Goal: Task Accomplishment & Management: Use online tool/utility

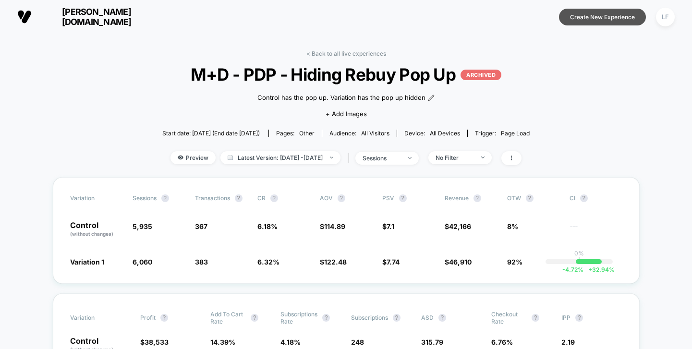
click at [593, 15] on button "Create New Experience" at bounding box center [602, 17] width 87 height 17
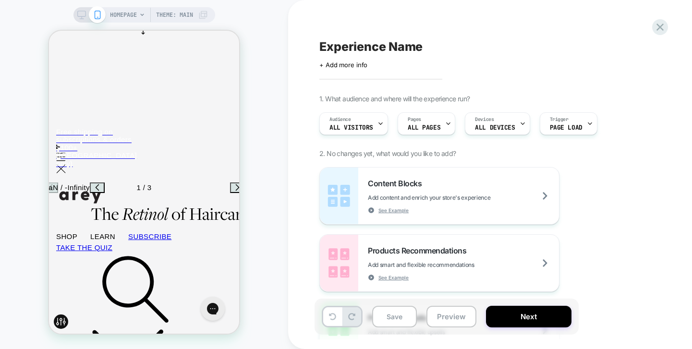
click at [131, 13] on span "HOMEPAGE" at bounding box center [123, 14] width 27 height 15
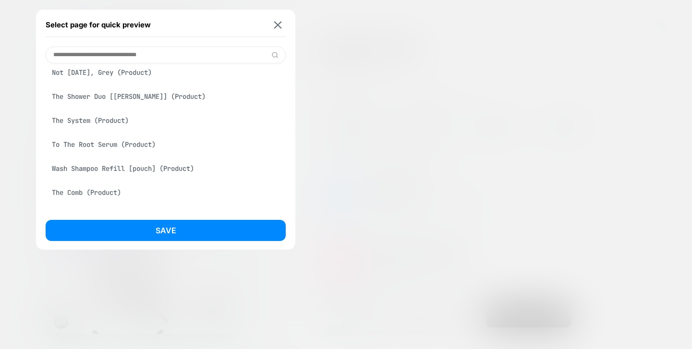
scroll to position [419, 0]
click at [153, 74] on div "Not [DATE], Grey (Product)" at bounding box center [166, 71] width 240 height 18
click at [171, 224] on button "Save" at bounding box center [166, 230] width 240 height 21
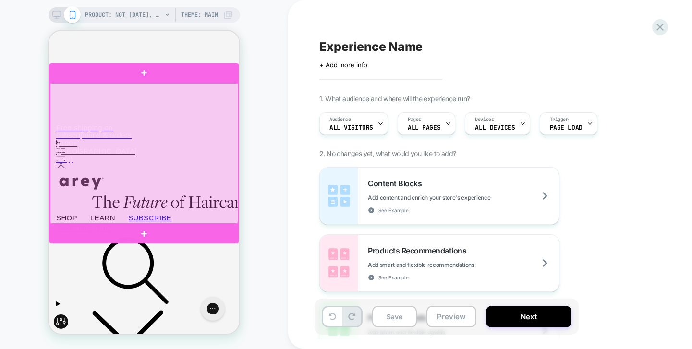
scroll to position [0, 0]
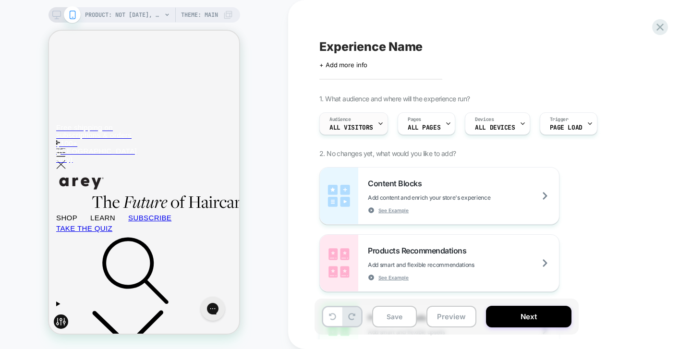
click at [364, 120] on div "Audience All Visitors" at bounding box center [351, 124] width 63 height 22
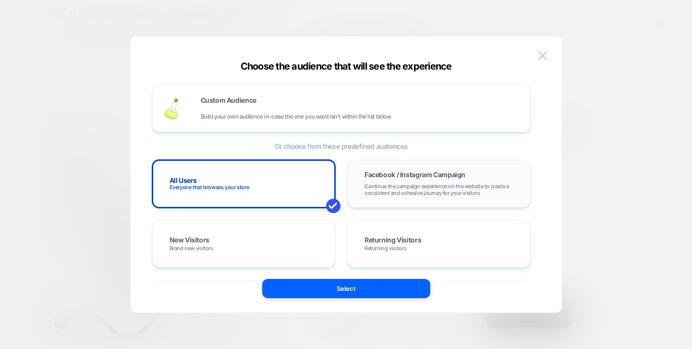
click at [400, 183] on span "Continue the campaign experience on the website to create a consistent and cohe…" at bounding box center [439, 189] width 149 height 13
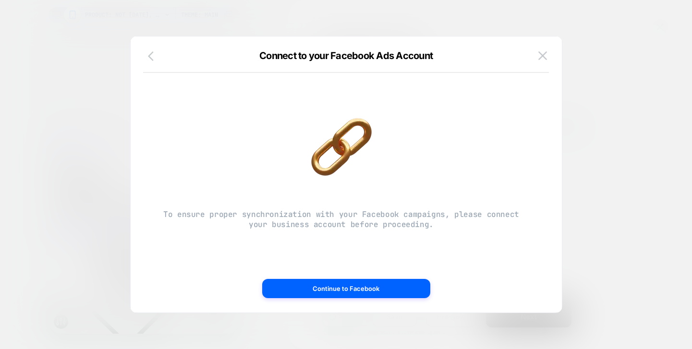
click at [149, 58] on icon "button" at bounding box center [154, 56] width 12 height 12
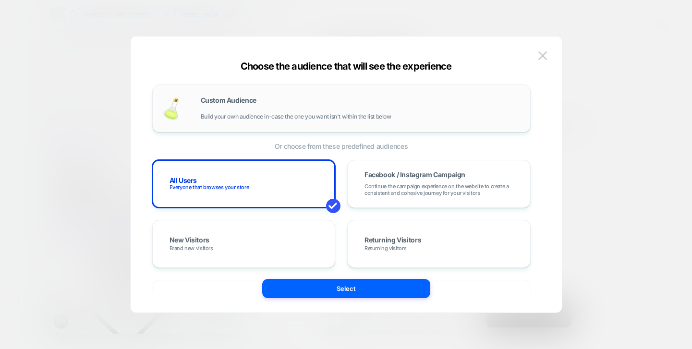
click at [292, 98] on div "Custom Audience Build your own audience in-case the one you want isn't within t…" at bounding box center [361, 108] width 320 height 23
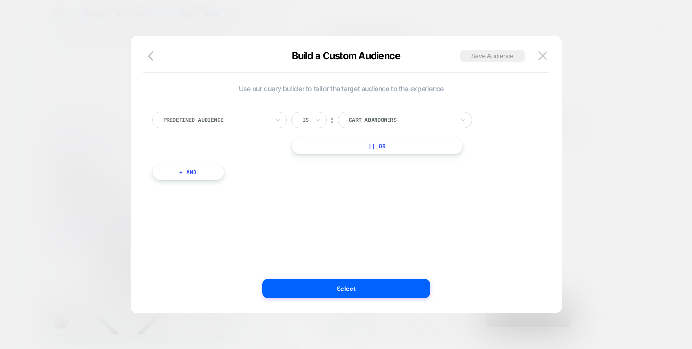
click at [353, 119] on input "text" at bounding box center [351, 120] width 4 height 9
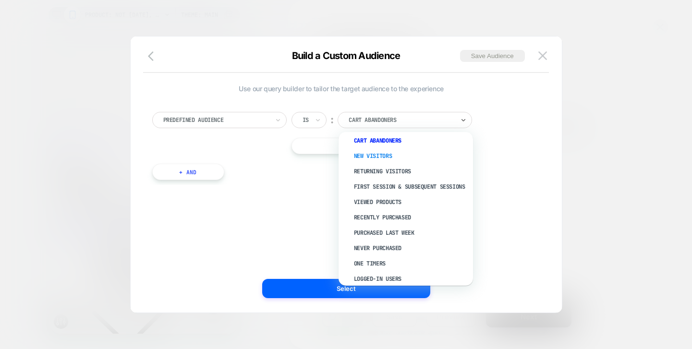
scroll to position [4, 0]
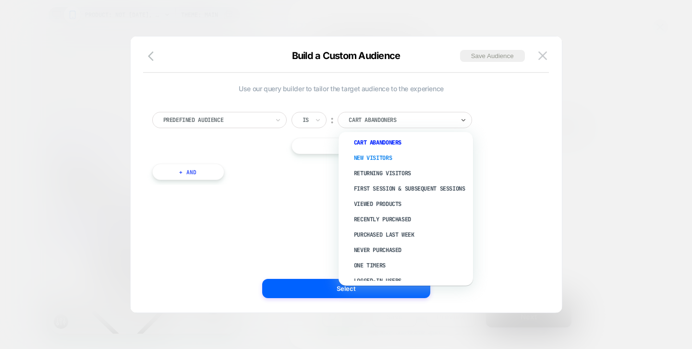
click at [377, 158] on div "New Visitors" at bounding box center [410, 157] width 125 height 15
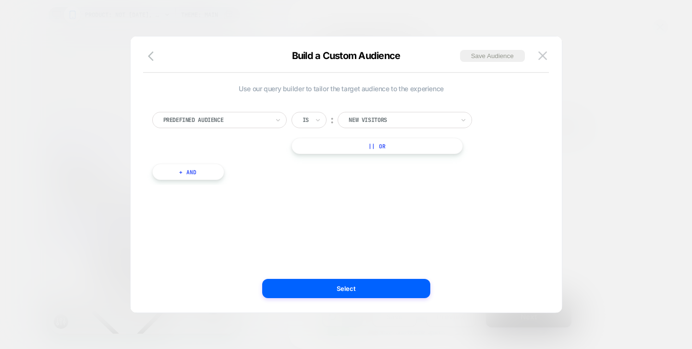
click at [367, 147] on button "|| Or" at bounding box center [377, 146] width 171 height 16
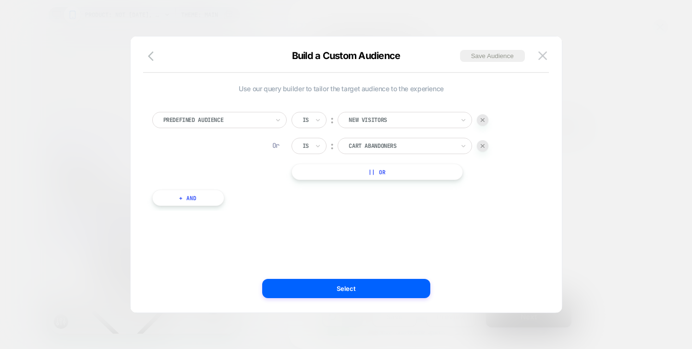
click at [367, 171] on button "|| Or" at bounding box center [377, 172] width 171 height 16
click at [237, 119] on div at bounding box center [216, 120] width 106 height 9
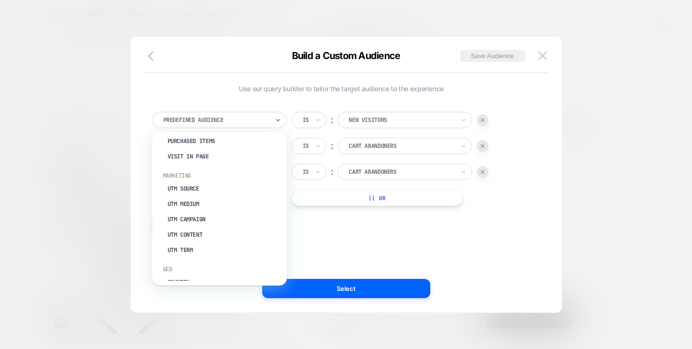
scroll to position [360, 0]
click at [219, 194] on div "UTM Medium" at bounding box center [224, 201] width 125 height 15
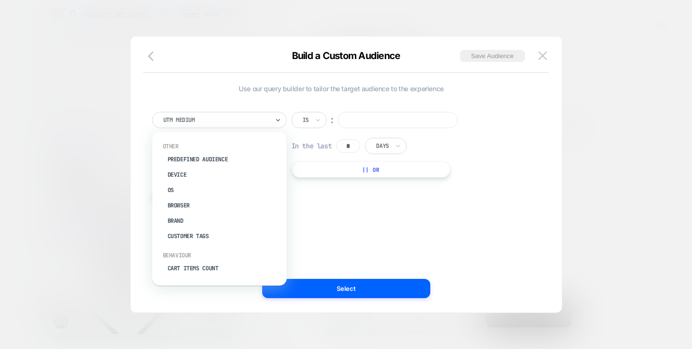
click at [233, 118] on div at bounding box center [216, 120] width 106 height 9
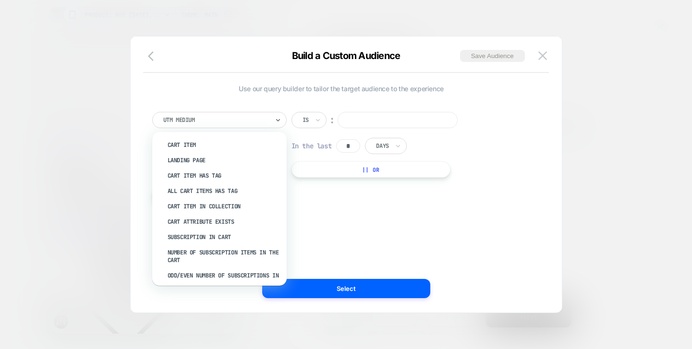
scroll to position [148, 0]
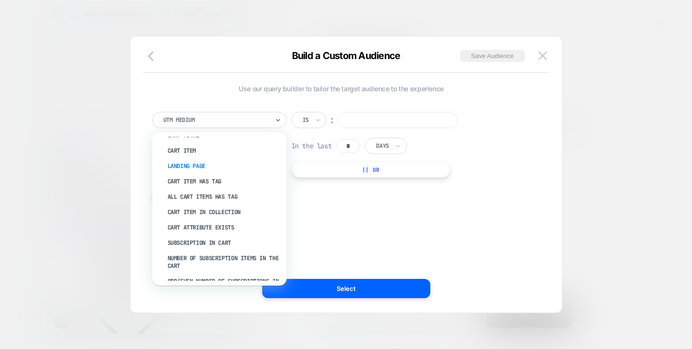
click at [211, 159] on div "Landing Page" at bounding box center [224, 166] width 125 height 15
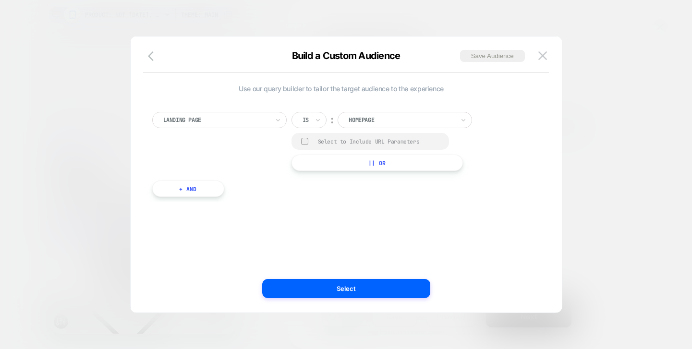
click at [387, 120] on div at bounding box center [402, 120] width 106 height 9
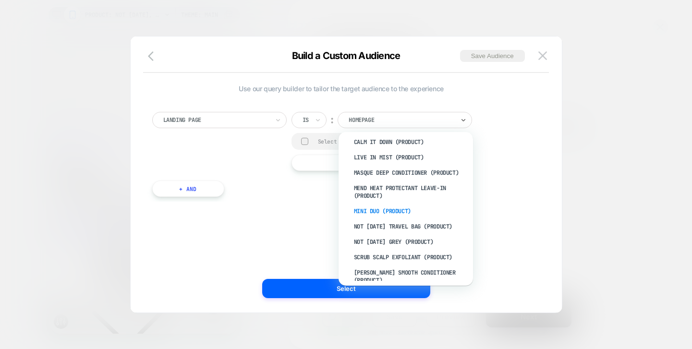
scroll to position [82, 0]
click at [392, 236] on div "not [DATE] grey (Product)" at bounding box center [410, 241] width 125 height 15
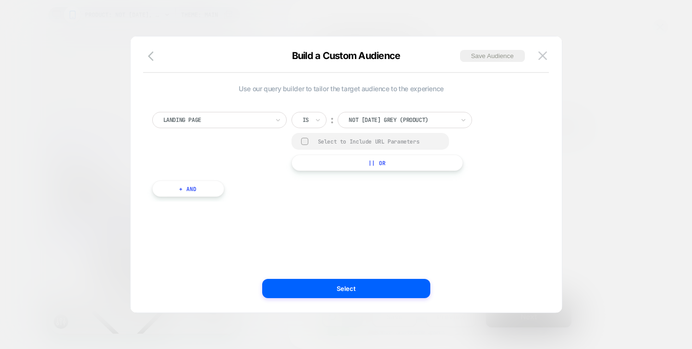
click at [209, 192] on button "+ And" at bounding box center [188, 189] width 72 height 16
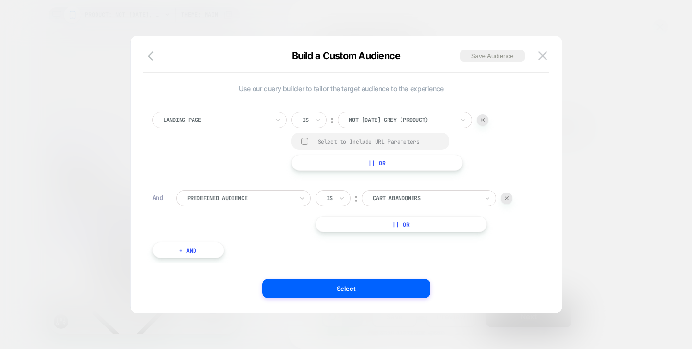
click at [228, 198] on div at bounding box center [240, 198] width 106 height 9
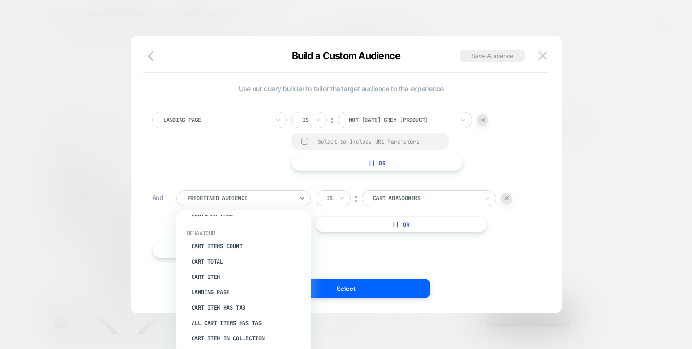
scroll to position [99, 0]
click at [406, 200] on div at bounding box center [426, 198] width 106 height 9
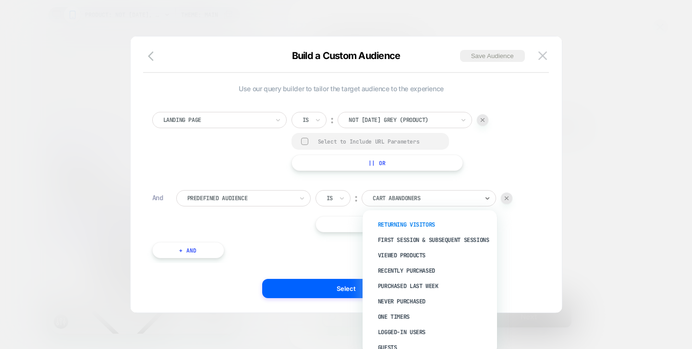
scroll to position [43, 0]
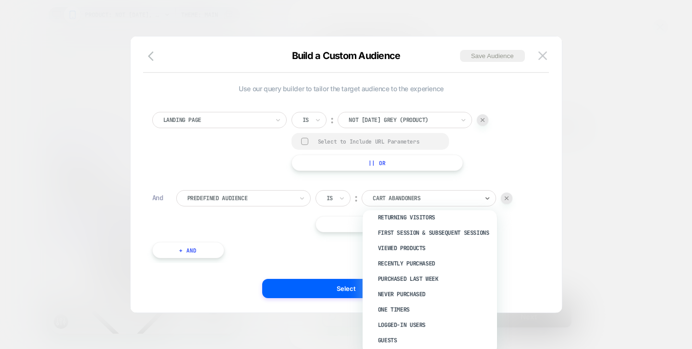
click at [256, 196] on div at bounding box center [240, 198] width 106 height 9
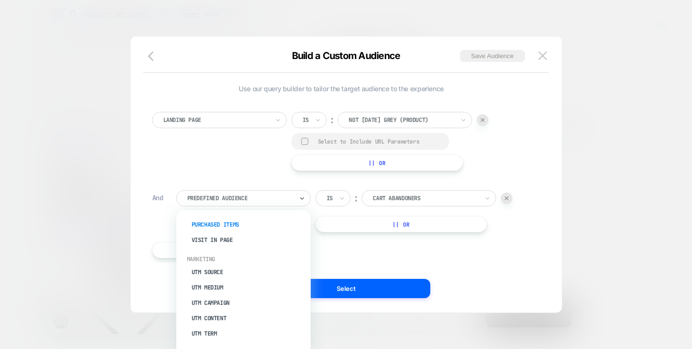
scroll to position [372, 0]
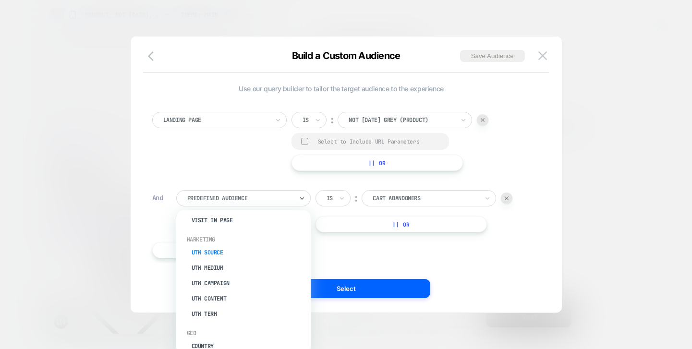
click at [220, 245] on div "UTM Source" at bounding box center [248, 252] width 125 height 15
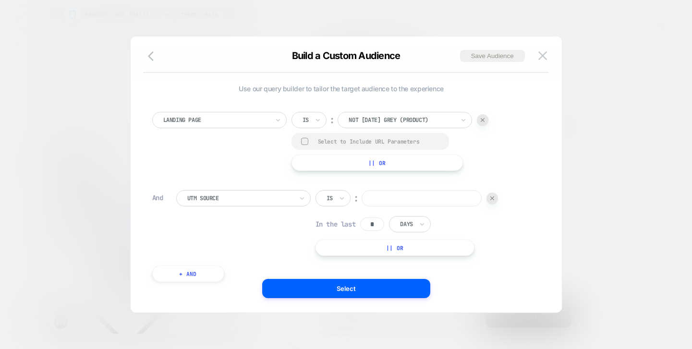
click at [386, 205] on input at bounding box center [422, 198] width 120 height 16
type input "*"
type input "********"
click at [371, 251] on button "|| Or" at bounding box center [395, 248] width 159 height 16
click at [400, 225] on input at bounding box center [422, 222] width 120 height 16
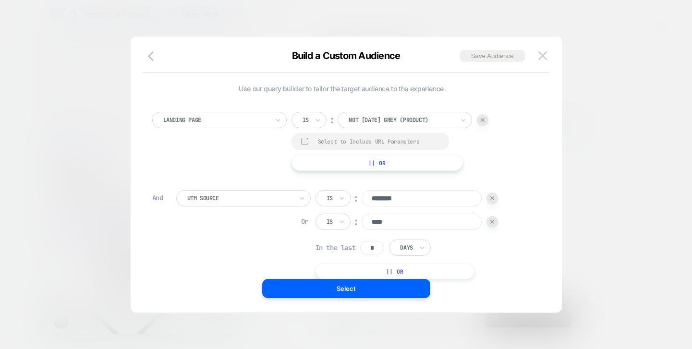
type input "****"
click at [391, 267] on button "|| Or" at bounding box center [395, 271] width 159 height 16
click at [403, 250] on input at bounding box center [422, 245] width 120 height 16
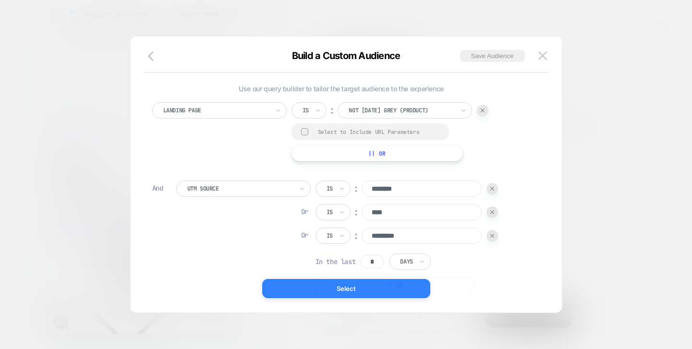
type input "*********"
click at [362, 290] on button "Select" at bounding box center [346, 288] width 168 height 19
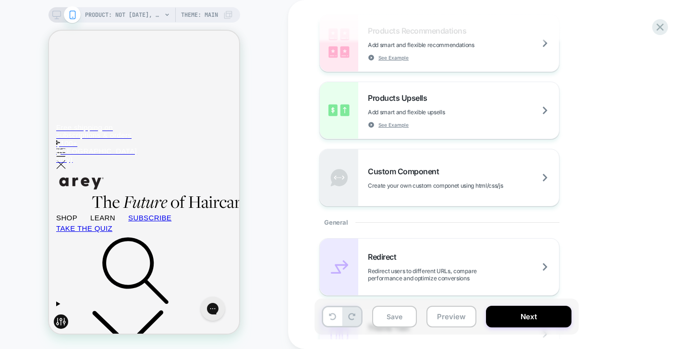
scroll to position [221, 0]
click at [411, 256] on div "Redirect Redirect users to different URLs, compare performance and optimize con…" at bounding box center [463, 266] width 191 height 30
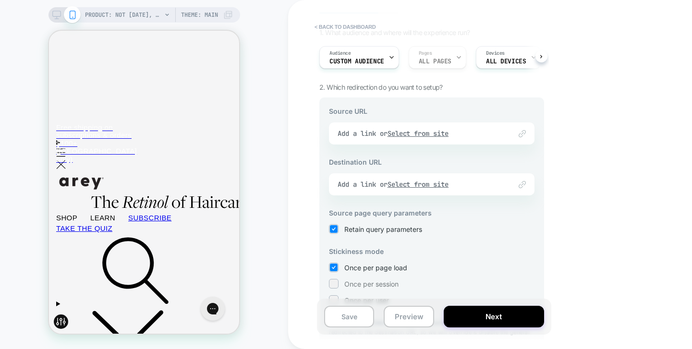
scroll to position [68, 0]
click at [403, 131] on div "Link to Add a link or Select from site" at bounding box center [432, 132] width 206 height 22
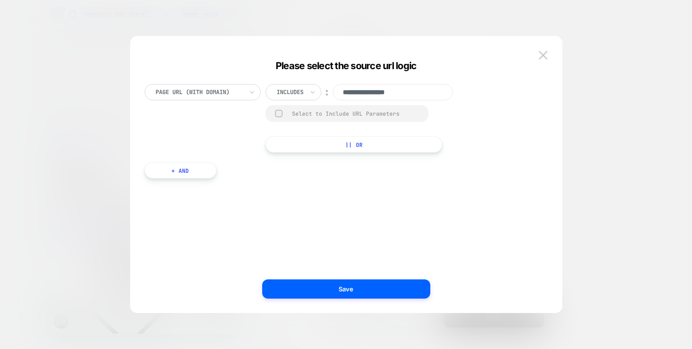
click at [233, 93] on div at bounding box center [199, 92] width 87 height 9
click at [382, 96] on input "**********" at bounding box center [393, 92] width 120 height 16
click at [427, 94] on input "**********" at bounding box center [393, 92] width 120 height 16
click at [304, 93] on div "Includes" at bounding box center [290, 92] width 29 height 11
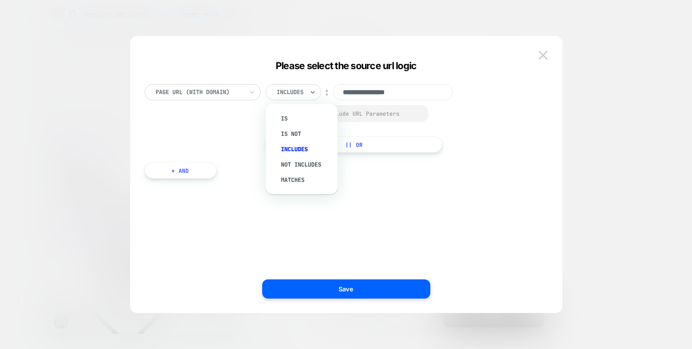
click at [432, 90] on input "**********" at bounding box center [393, 92] width 120 height 16
drag, startPoint x: 414, startPoint y: 95, endPoint x: 462, endPoint y: 95, distance: 47.6
click at [462, 95] on div "**********" at bounding box center [368, 92] width 204 height 16
paste input "**********"
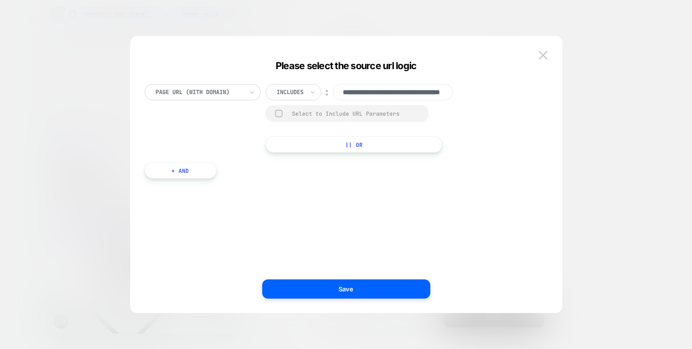
scroll to position [0, 62]
type input "**********"
click at [280, 112] on div at bounding box center [278, 113] width 7 height 7
click at [280, 113] on polyline at bounding box center [279, 114] width 3 height 2
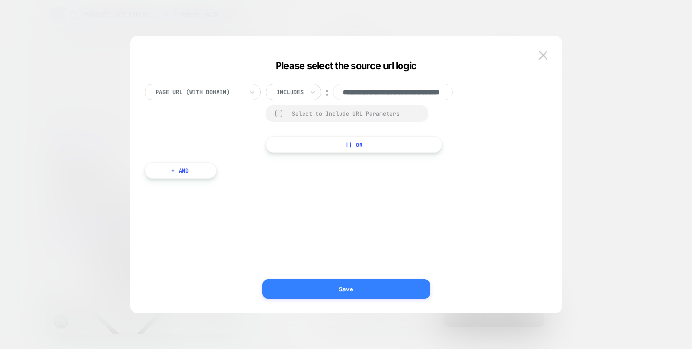
click at [351, 288] on button "Save" at bounding box center [346, 289] width 168 height 19
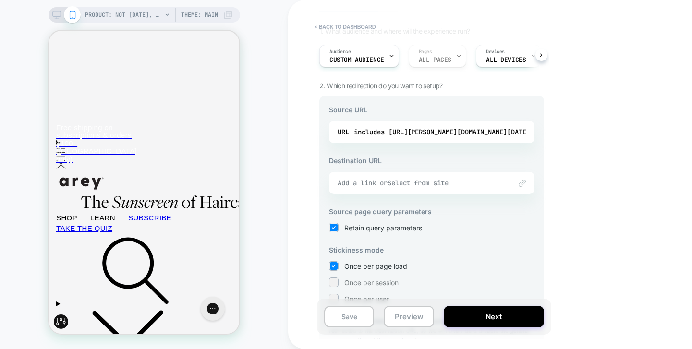
click at [438, 182] on u "Select from site" at bounding box center [418, 183] width 61 height 9
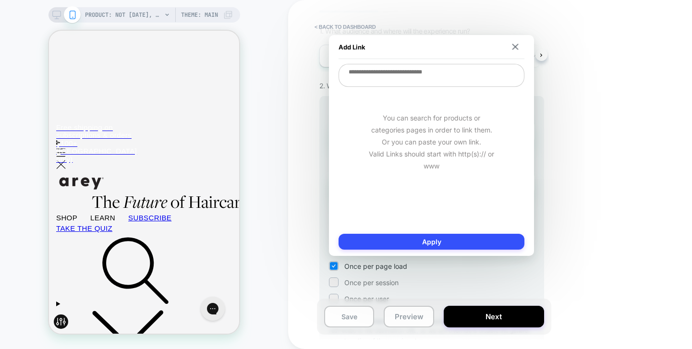
click at [407, 77] on textarea at bounding box center [432, 75] width 186 height 23
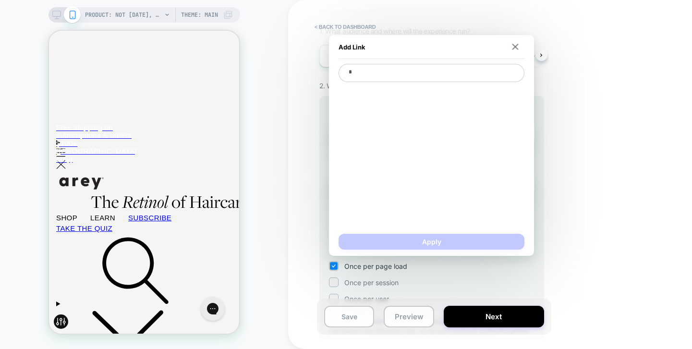
type textarea "**"
type textarea "*"
type textarea "***"
type textarea "*"
type textarea "****"
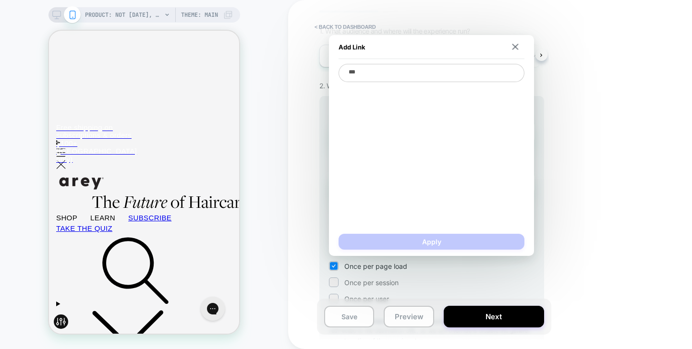
type textarea "*"
type textarea "*****"
click at [447, 77] on textarea "*****" at bounding box center [432, 73] width 186 height 18
click at [518, 47] on img at bounding box center [516, 47] width 6 height 6
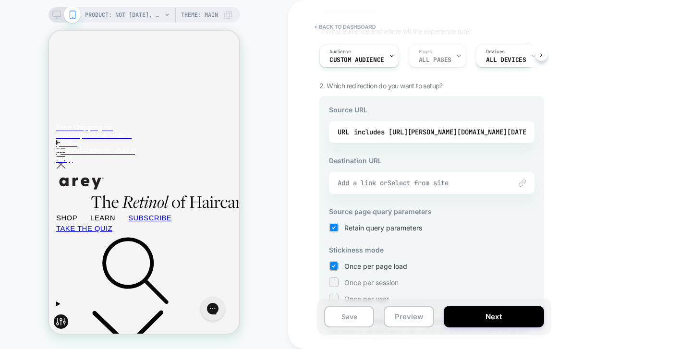
click at [433, 182] on u "Select from site" at bounding box center [418, 183] width 61 height 9
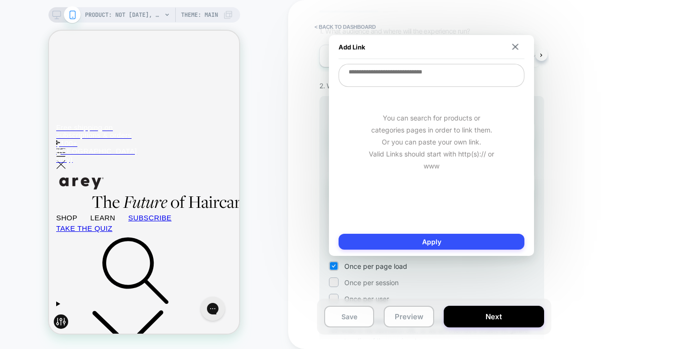
click at [457, 85] on textarea at bounding box center [432, 75] width 186 height 23
click at [444, 83] on textarea at bounding box center [432, 75] width 186 height 23
paste textarea "**********"
type textarea "*"
type textarea "**********"
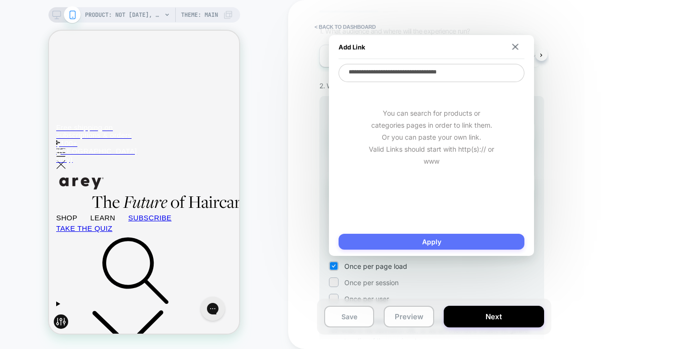
click at [424, 238] on button "Apply" at bounding box center [432, 242] width 186 height 16
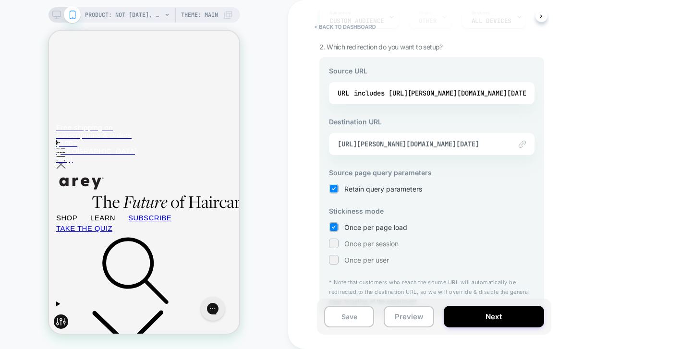
scroll to position [122, 0]
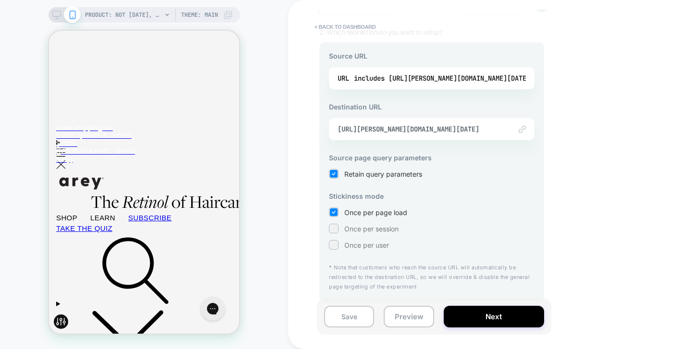
click at [338, 227] on div at bounding box center [334, 229] width 10 height 10
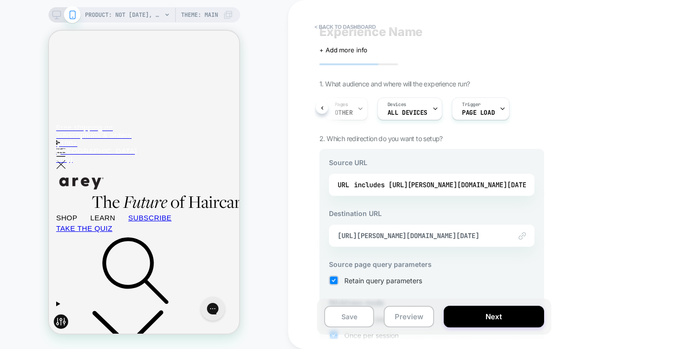
scroll to position [0, 78]
click at [479, 106] on span "Trigger" at bounding box center [477, 104] width 19 height 7
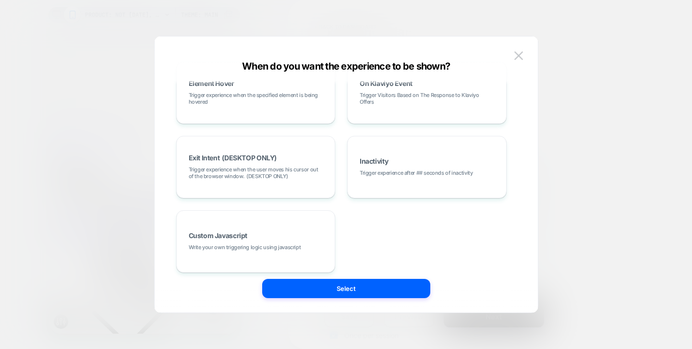
scroll to position [180, 0]
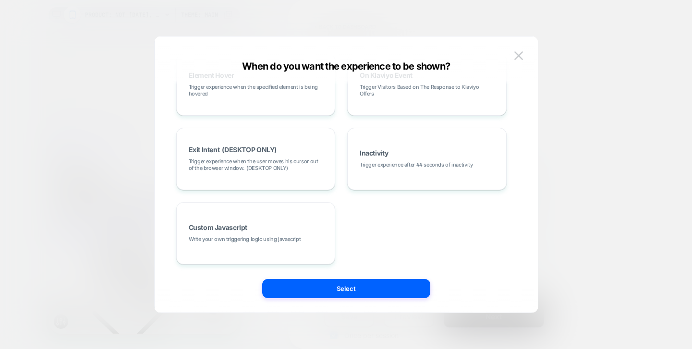
click at [582, 176] on div at bounding box center [346, 174] width 692 height 349
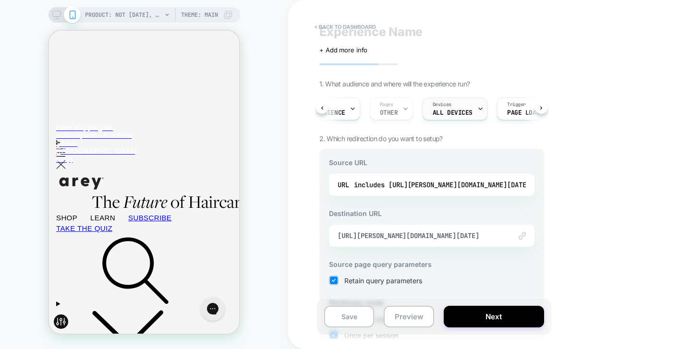
scroll to position [0, 0]
click at [354, 114] on span "Custom Audience" at bounding box center [357, 113] width 55 height 7
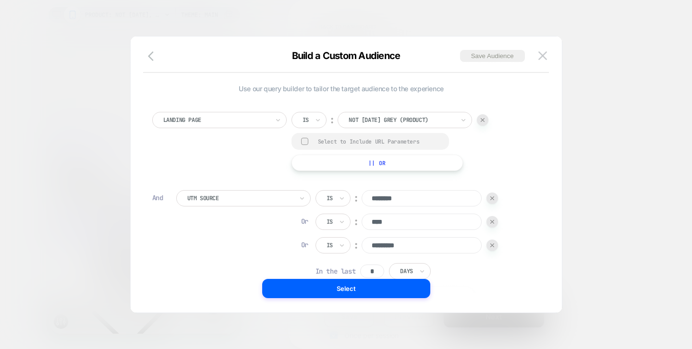
scroll to position [10, 0]
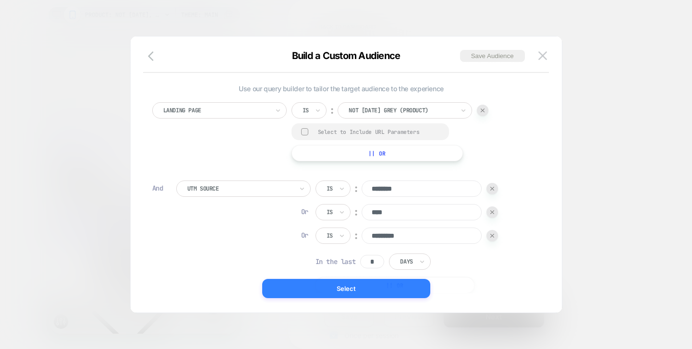
click at [361, 287] on button "Select" at bounding box center [346, 288] width 168 height 19
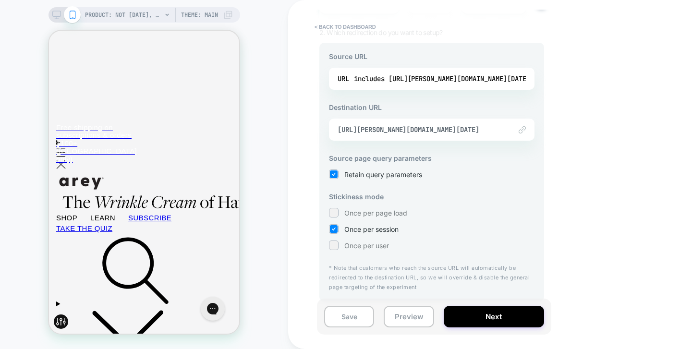
scroll to position [122, 0]
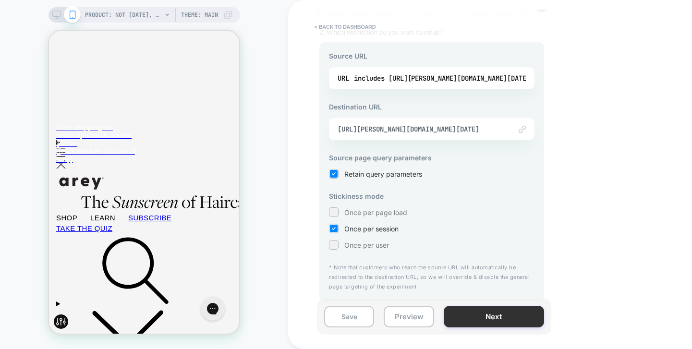
click at [470, 321] on button "Next" at bounding box center [494, 317] width 100 height 22
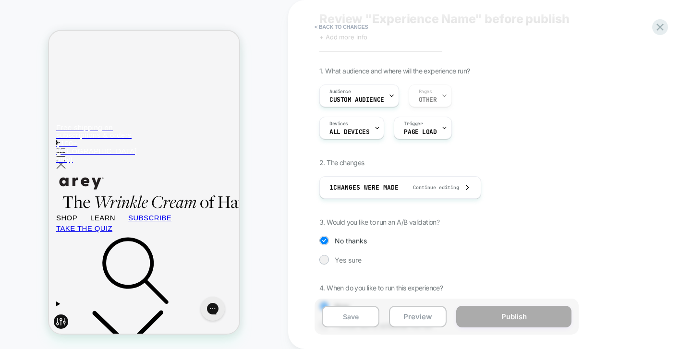
scroll to position [71, 0]
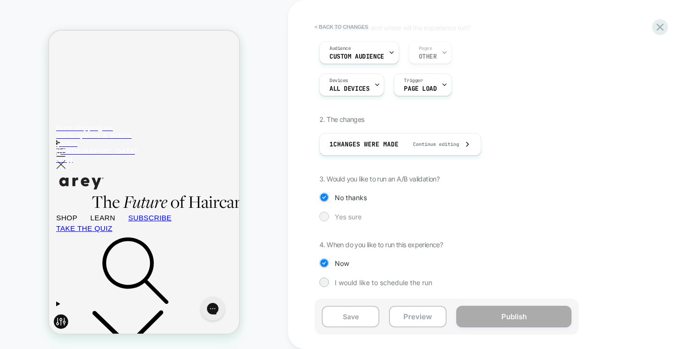
click at [347, 216] on span "Yes sure" at bounding box center [348, 217] width 27 height 8
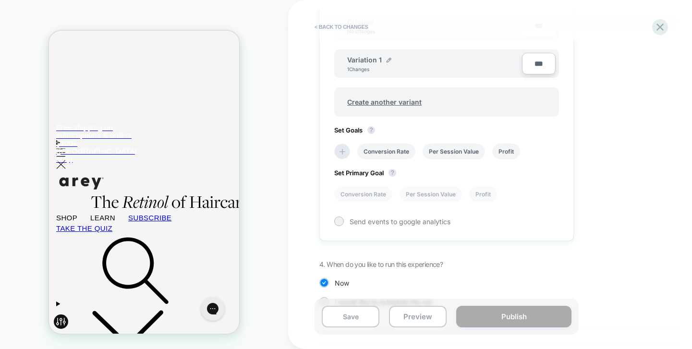
scroll to position [343, 0]
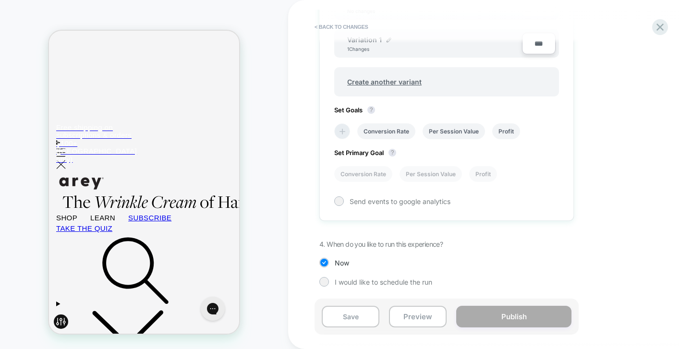
click at [346, 130] on icon at bounding box center [343, 132] width 10 height 10
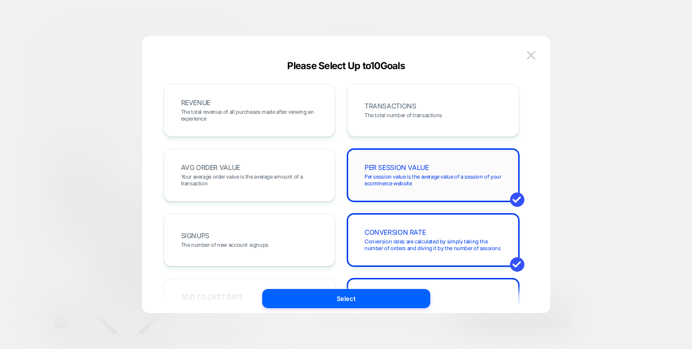
scroll to position [8, 0]
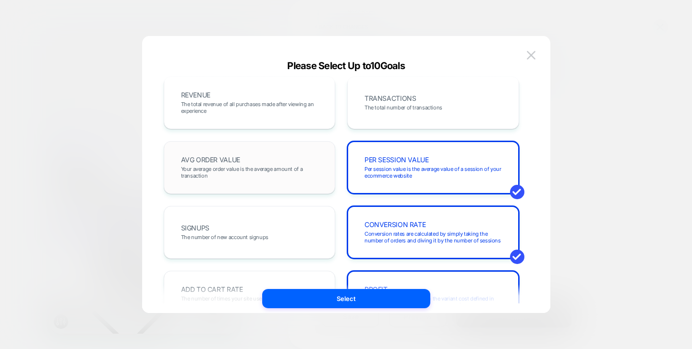
click at [310, 156] on div "AVG ORDER VALUE Your average order value is the average amount of a transaction" at bounding box center [250, 167] width 152 height 33
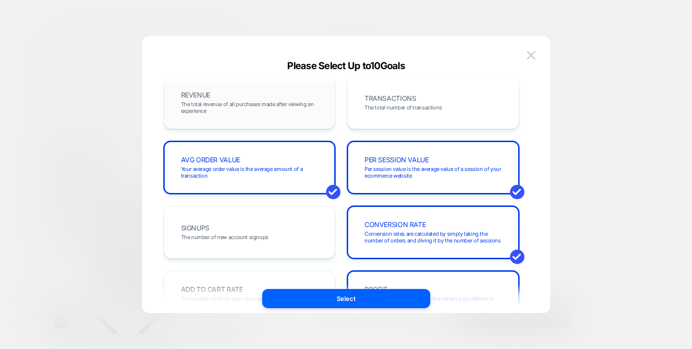
click at [309, 107] on span "The total revenue of all purchases made after viewing an experience" at bounding box center [249, 107] width 137 height 13
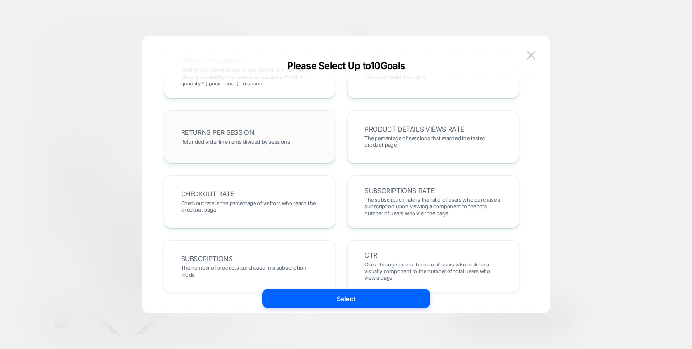
scroll to position [320, 0]
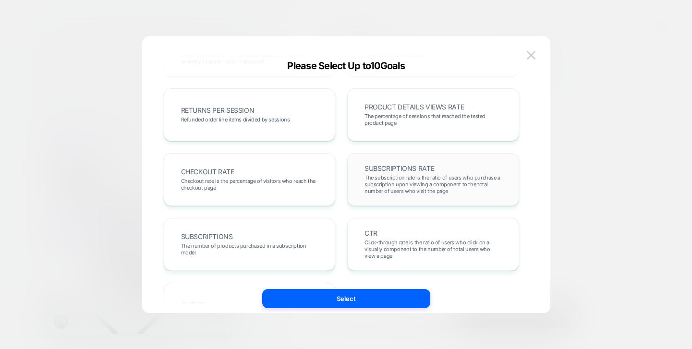
click at [390, 187] on span "The subscription rate is the ratio of users who purchase a subscription upon vi…" at bounding box center [433, 184] width 137 height 20
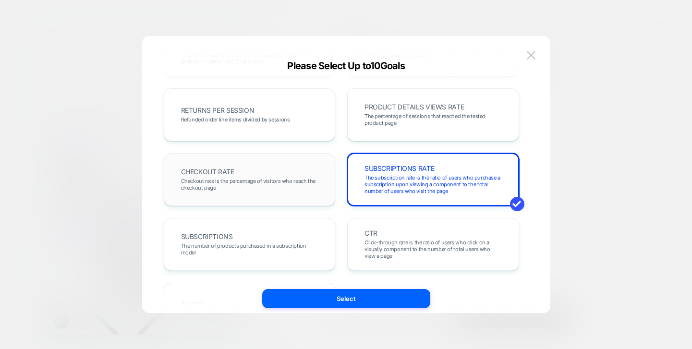
click at [312, 184] on span "Checkout rate is the percentage of visitors who reach the checkout page" at bounding box center [249, 184] width 137 height 13
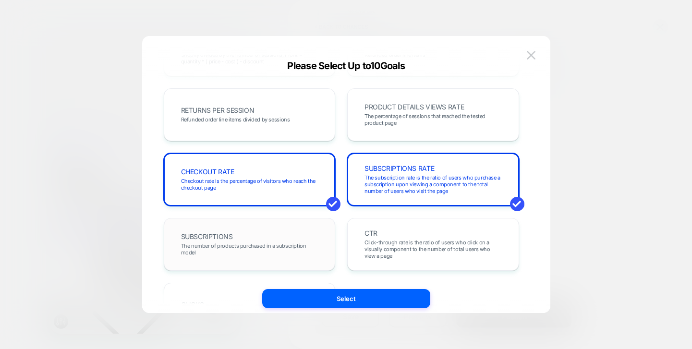
click at [309, 232] on div "SUBSCRIPTIONS The number of products purchased in a subscription model" at bounding box center [250, 244] width 152 height 33
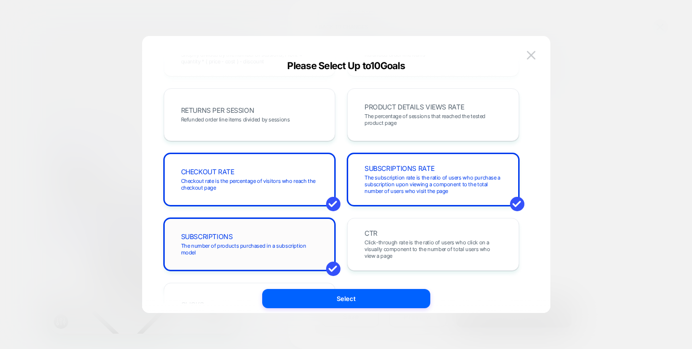
scroll to position [381, 0]
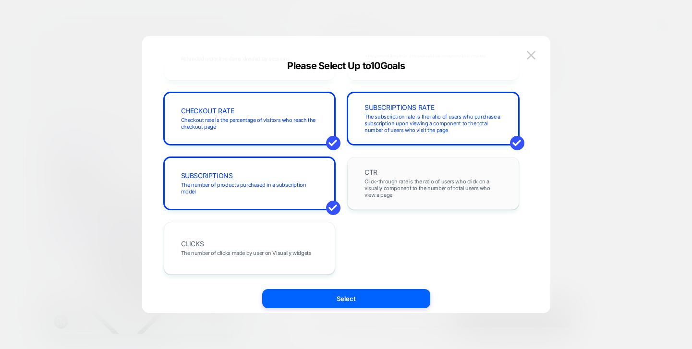
click at [354, 209] on div "CTR Click-through rate is the ratio of users who click on a visually component …" at bounding box center [433, 183] width 172 height 53
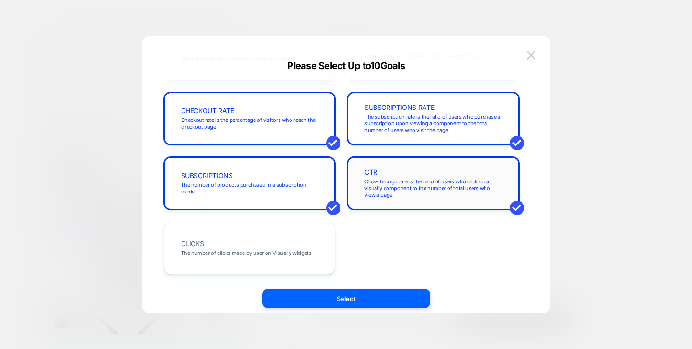
click at [368, 207] on div "CTR Click-through rate is the ratio of users who click on a visually component …" at bounding box center [433, 183] width 172 height 53
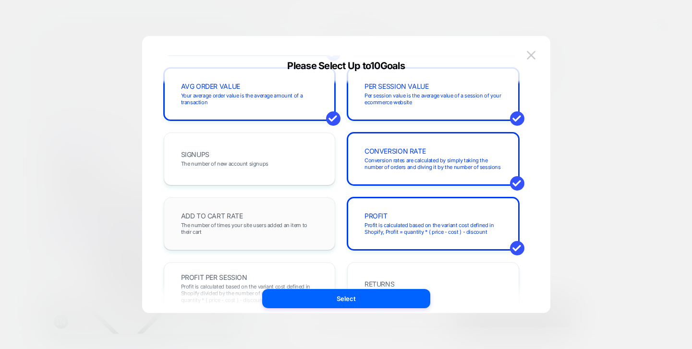
scroll to position [124, 0]
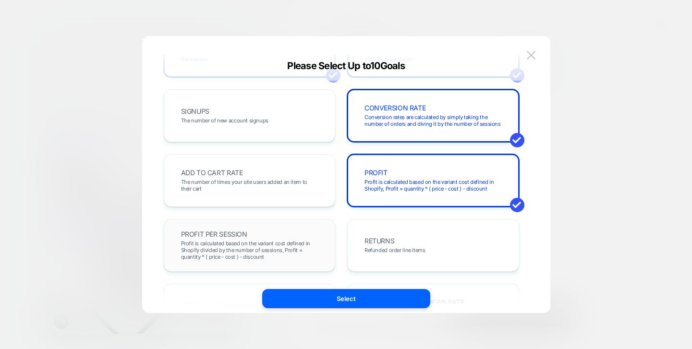
click at [291, 229] on div "PROFIT PER SESSION Profit is calculated based on the variant cost defined in Sh…" at bounding box center [250, 245] width 172 height 53
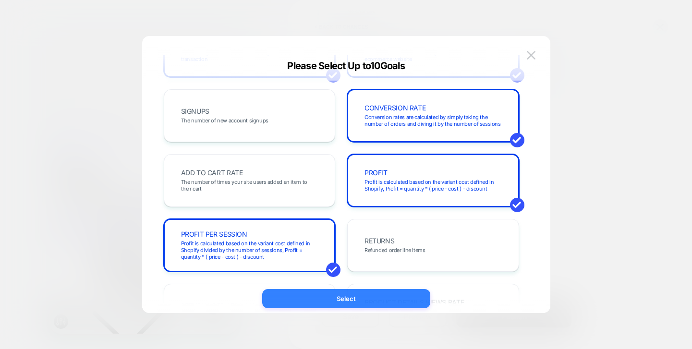
click at [354, 294] on button "Select" at bounding box center [346, 298] width 168 height 19
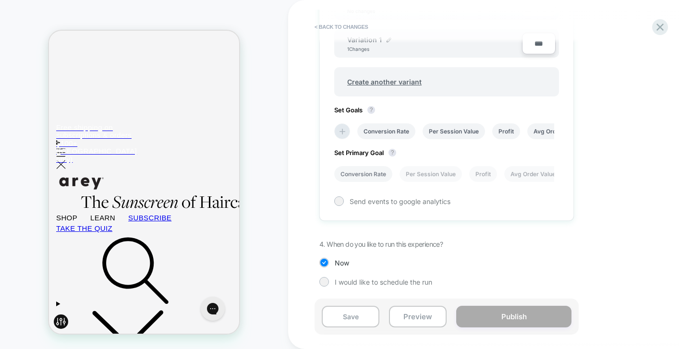
click at [372, 175] on li "Conversion Rate" at bounding box center [363, 174] width 58 height 16
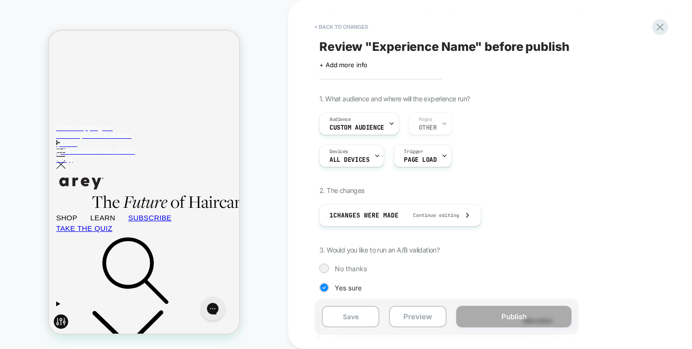
scroll to position [1, 0]
click at [391, 45] on span "Review " Experience Name " before publish" at bounding box center [444, 45] width 250 height 14
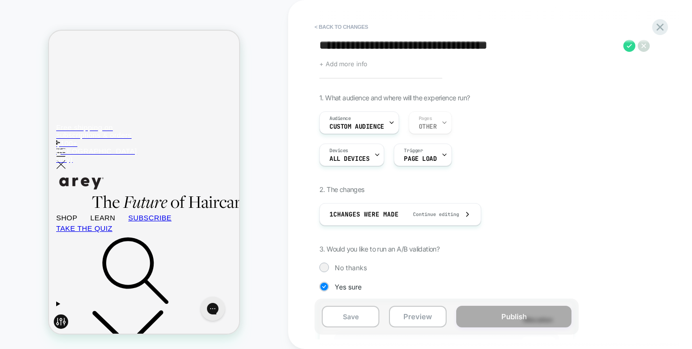
type textarea "**********"
click at [357, 63] on span "+ Add more info" at bounding box center [343, 64] width 48 height 8
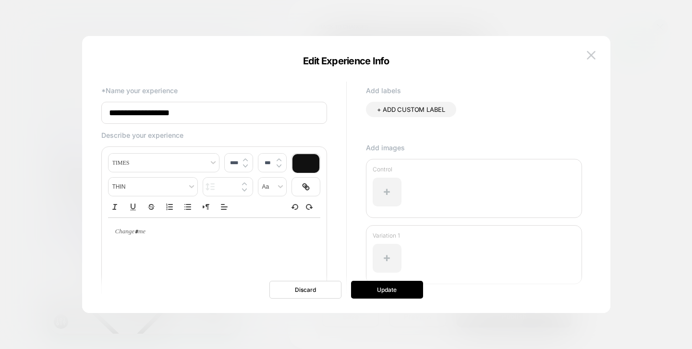
click at [189, 112] on input "**********" at bounding box center [214, 113] width 226 height 22
click at [587, 52] on img at bounding box center [591, 55] width 9 height 8
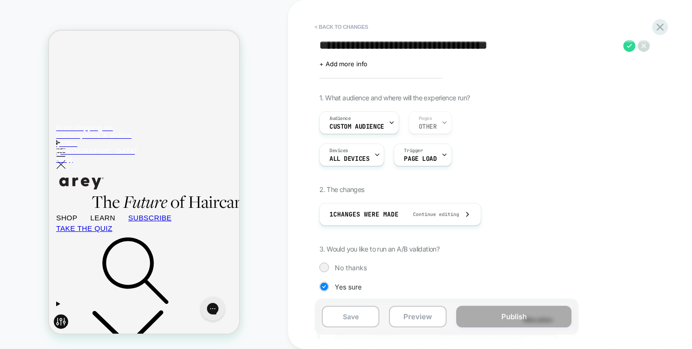
click at [448, 42] on textarea "**********" at bounding box center [468, 45] width 299 height 14
click at [355, 63] on span "+ Add more info" at bounding box center [343, 64] width 48 height 8
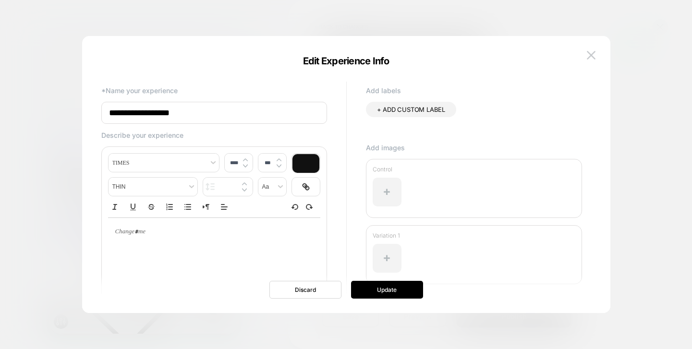
click at [188, 118] on input "**********" at bounding box center [214, 113] width 226 height 22
paste input "**********"
type input "**********"
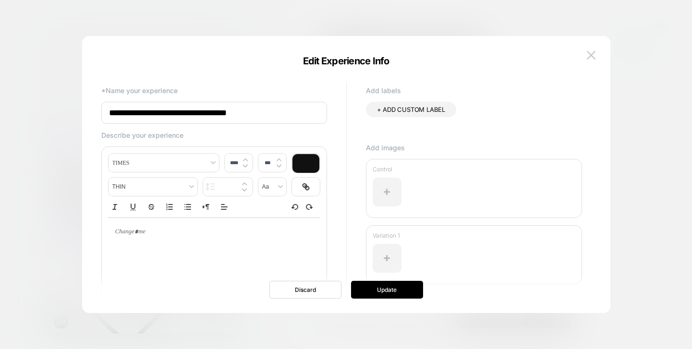
type input "****"
click at [172, 244] on div at bounding box center [214, 232] width 212 height 28
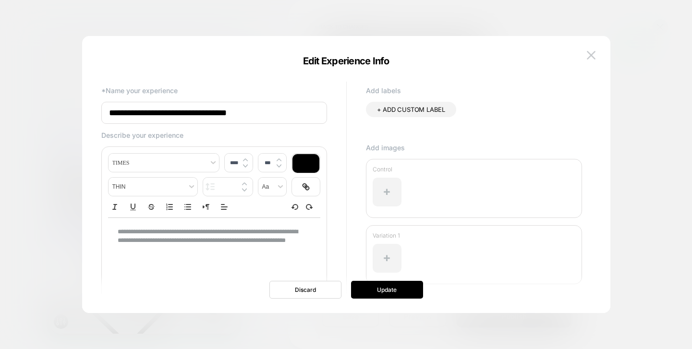
scroll to position [10, 0]
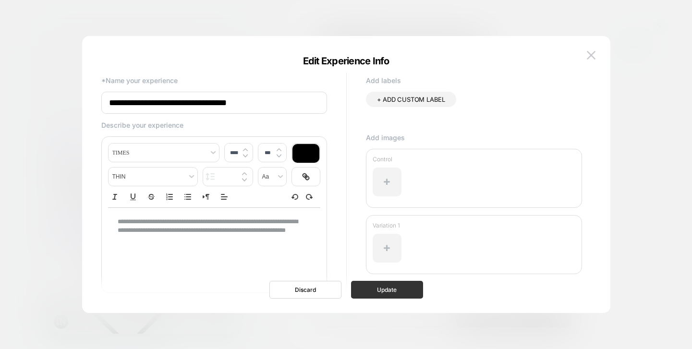
click at [384, 291] on button "Update" at bounding box center [387, 290] width 72 height 18
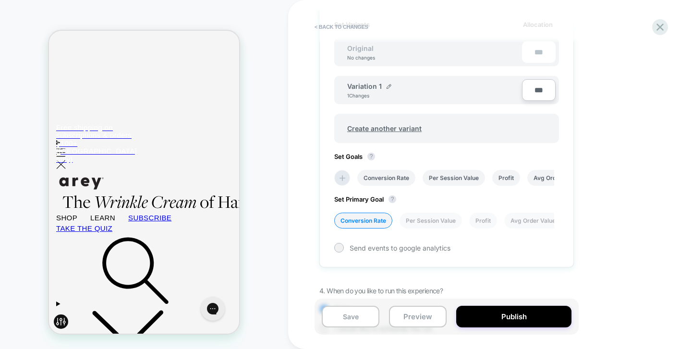
scroll to position [343, 0]
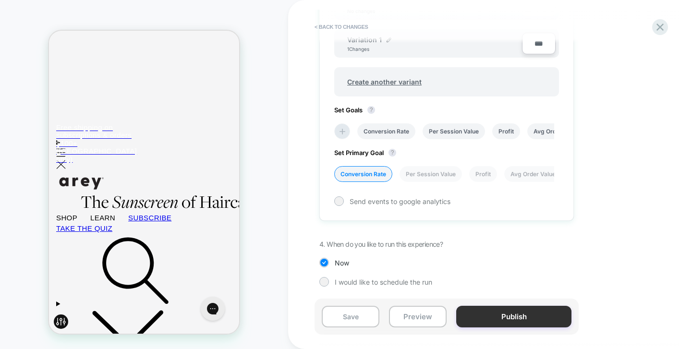
click at [493, 317] on button "Publish" at bounding box center [513, 317] width 115 height 22
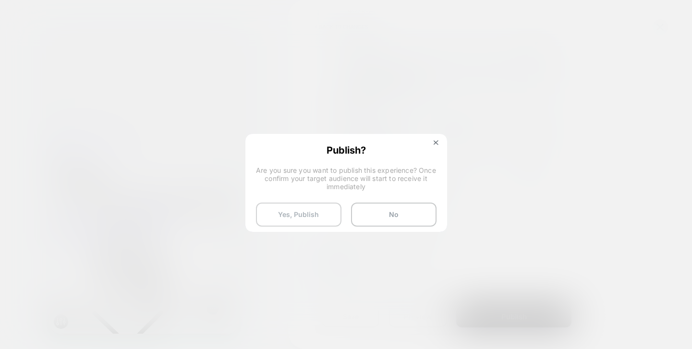
click at [320, 219] on button "Yes, Publish" at bounding box center [298, 215] width 85 height 24
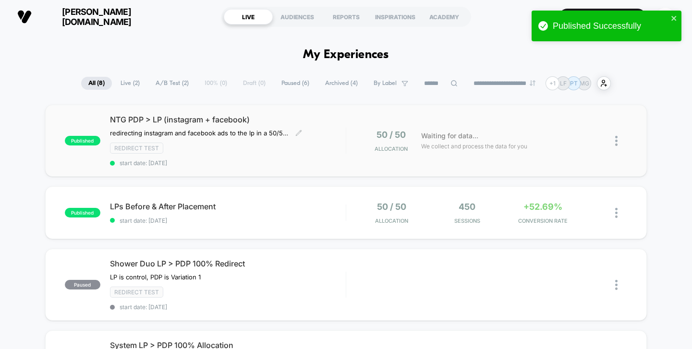
click at [319, 122] on span "NTG PDP > LP (instagram + facebook)" at bounding box center [228, 120] width 236 height 10
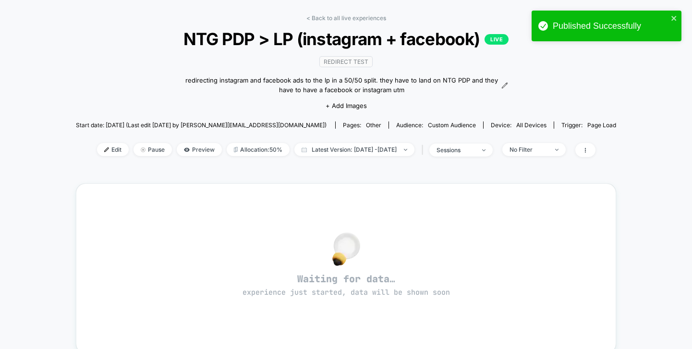
scroll to position [25, 0]
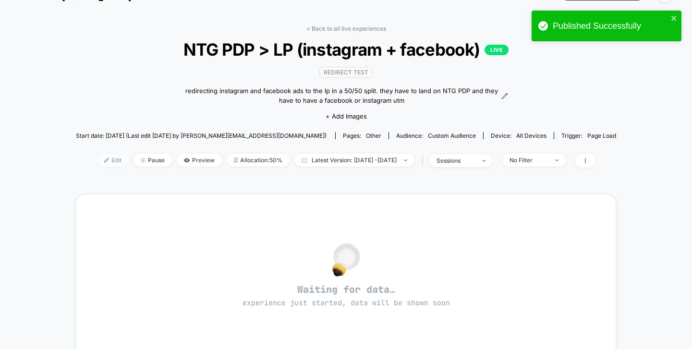
click at [102, 160] on span "Edit" at bounding box center [113, 160] width 32 height 13
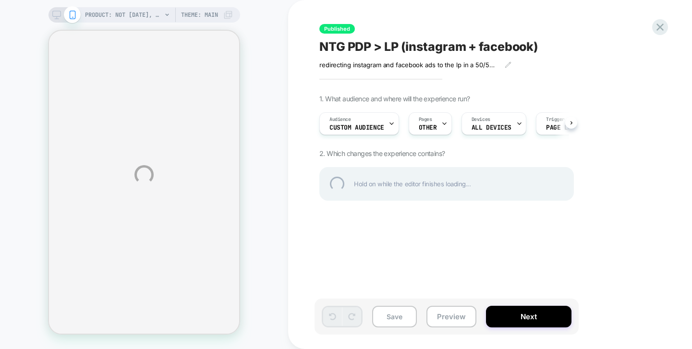
click at [364, 122] on div "PRODUCT: Not [DATE], Grey PRODUCT: Not [DATE], Grey Theme: MAIN Published NTG P…" at bounding box center [346, 174] width 692 height 349
click at [373, 122] on div "PRODUCT: Not [DATE], Grey PRODUCT: Not [DATE], Grey Theme: MAIN Published NTG P…" at bounding box center [346, 174] width 692 height 349
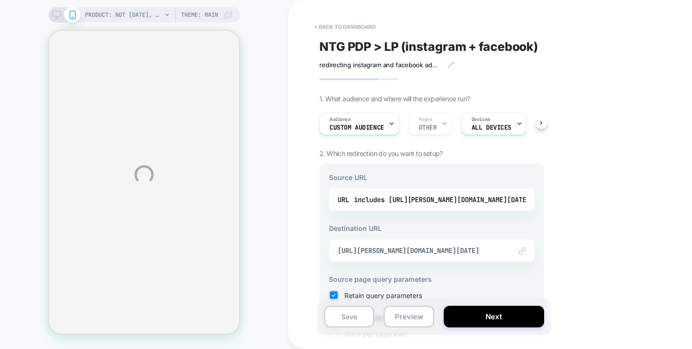
click at [369, 126] on div "PRODUCT: Not [DATE], Grey PRODUCT: Not [DATE], Grey Theme: MAIN < back to dashb…" at bounding box center [346, 174] width 692 height 349
click at [379, 120] on div "Audience Custom Audience" at bounding box center [357, 124] width 74 height 22
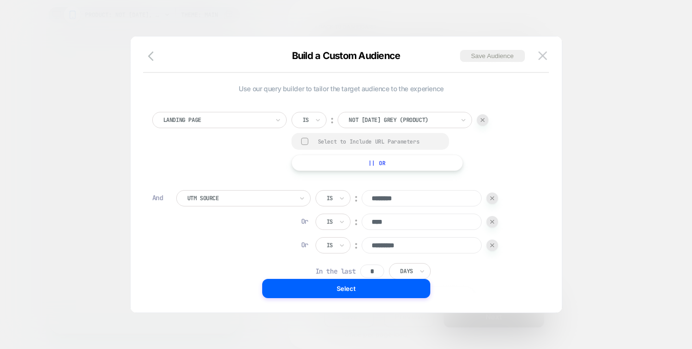
scroll to position [10, 0]
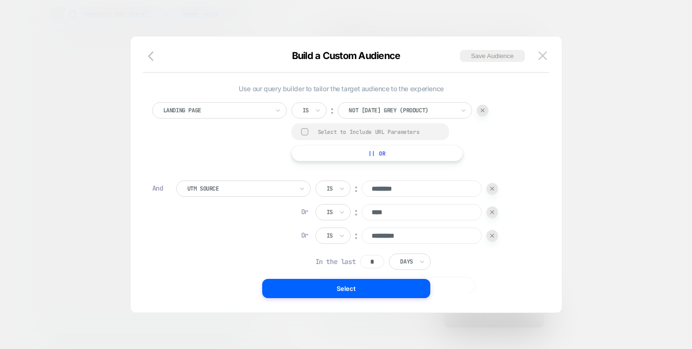
click at [379, 261] on input "*" at bounding box center [372, 261] width 24 height 13
drag, startPoint x: 380, startPoint y: 261, endPoint x: 371, endPoint y: 261, distance: 9.1
click at [371, 261] on input "*" at bounding box center [372, 261] width 24 height 13
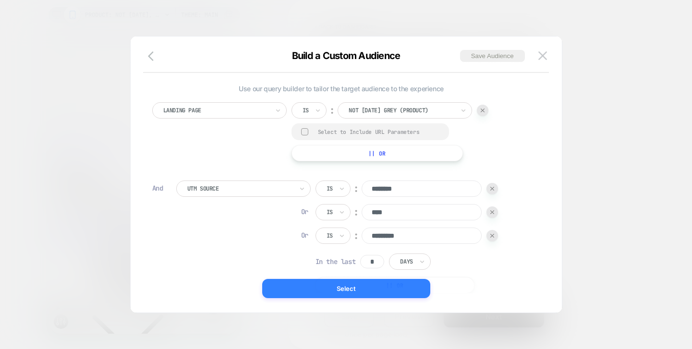
scroll to position [0, 0]
type input "*"
click at [386, 287] on button "Select" at bounding box center [346, 288] width 168 height 19
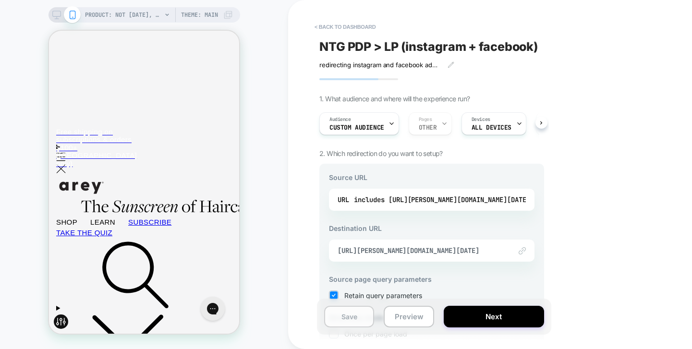
click at [336, 315] on button "Save" at bounding box center [349, 317] width 50 height 22
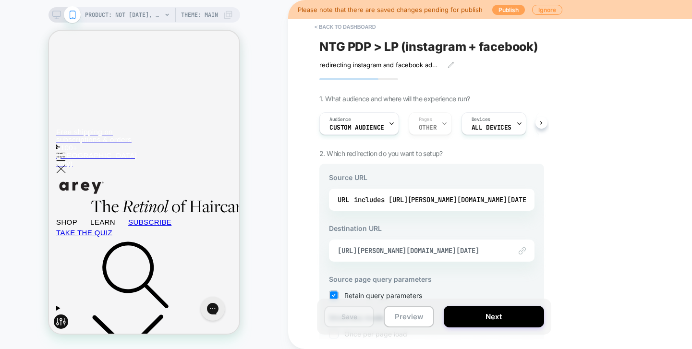
click at [500, 8] on button "Publish" at bounding box center [508, 10] width 33 height 10
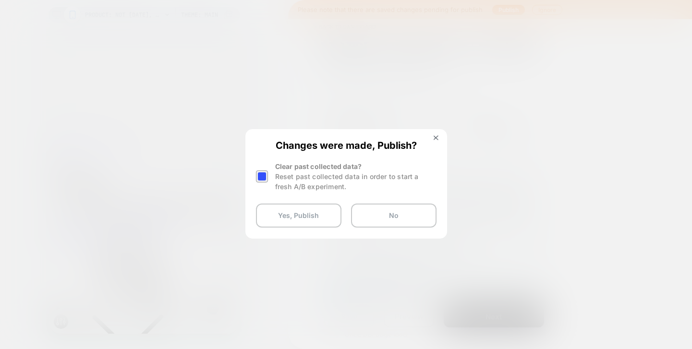
click at [277, 170] on div "Clear past collected data? Reset past collected data in order to start a fresh …" at bounding box center [355, 176] width 161 height 30
click at [267, 173] on div at bounding box center [262, 177] width 12 height 12
click at [293, 210] on button "Yes, Publish" at bounding box center [298, 216] width 85 height 24
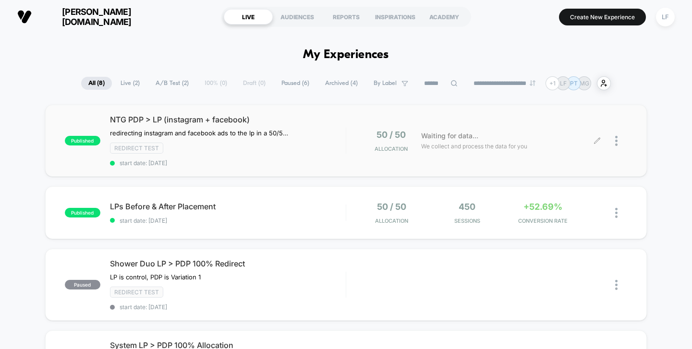
click at [546, 135] on div "Waiting for data... We collect and process the data for you" at bounding box center [506, 141] width 181 height 23
